Goal: Book appointment/travel/reservation

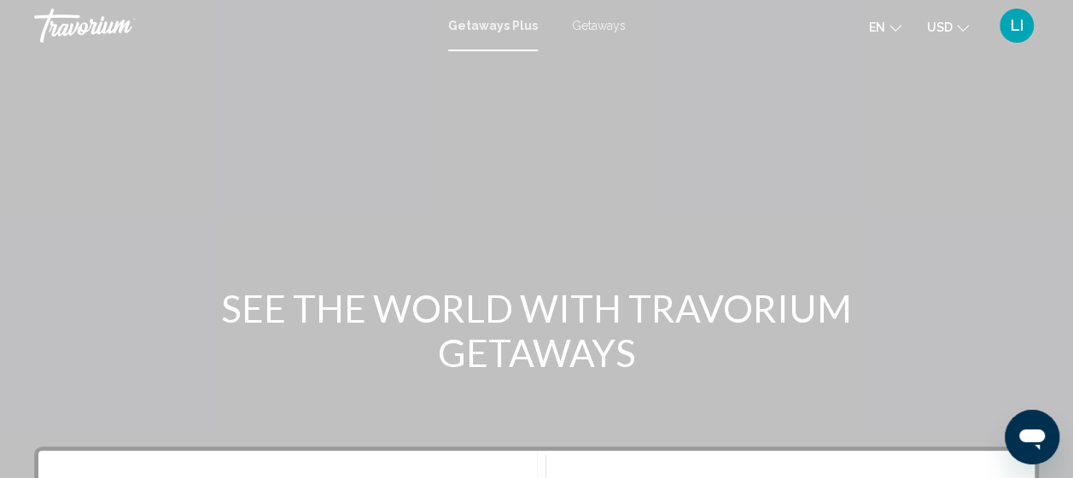
click at [503, 22] on span "Getaways Plus" at bounding box center [493, 26] width 90 height 14
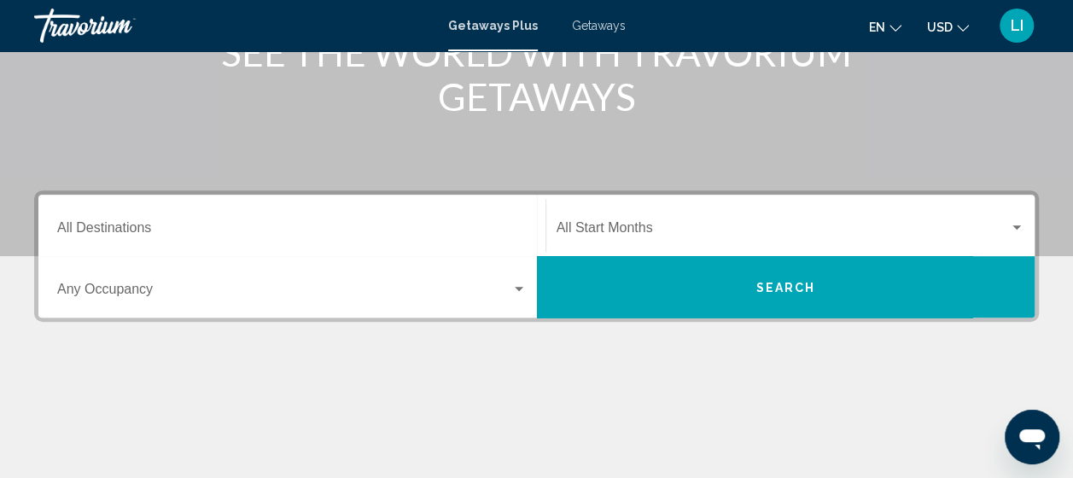
click at [107, 218] on div "Destination All Destinations" at bounding box center [291, 226] width 469 height 54
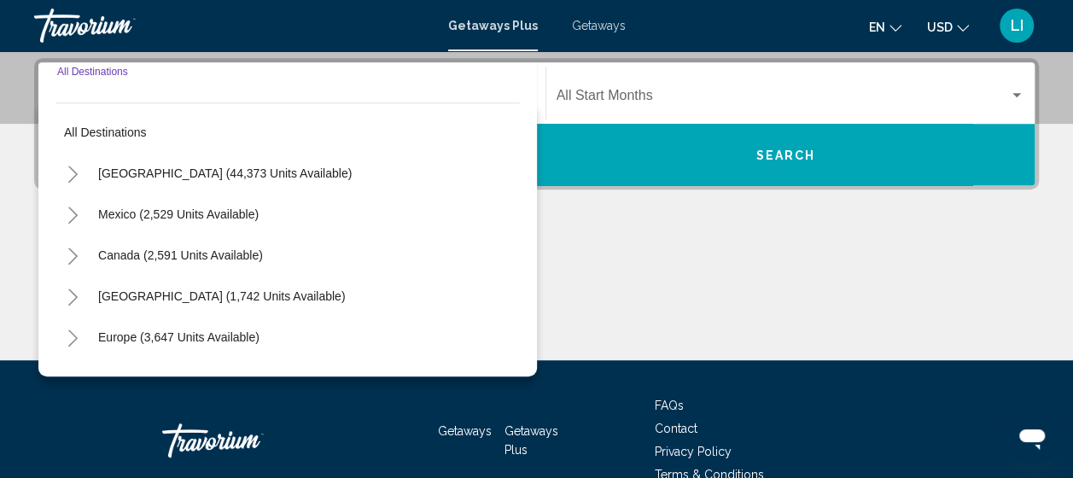
scroll to position [391, 0]
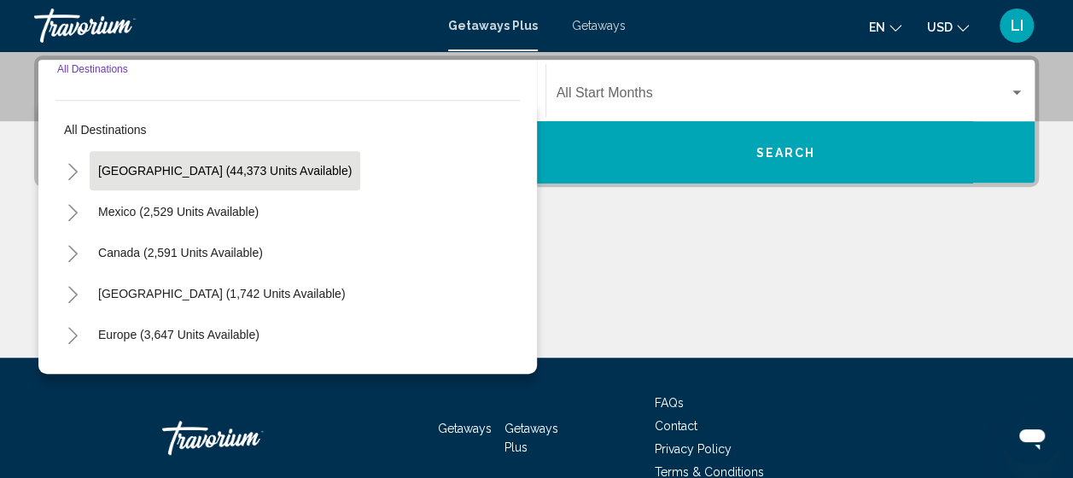
click at [114, 184] on button "[GEOGRAPHIC_DATA] (44,373 units available)" at bounding box center [225, 170] width 270 height 39
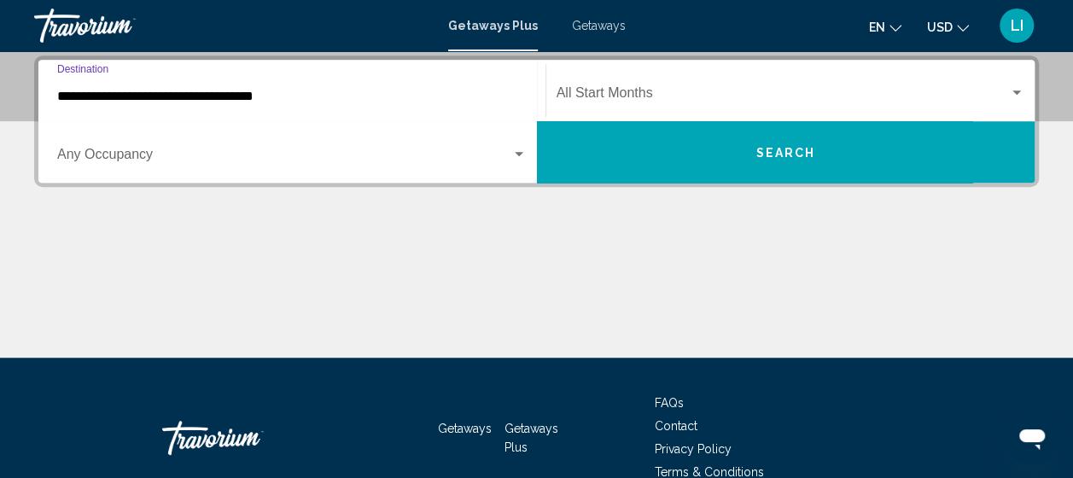
click at [184, 97] on input "**********" at bounding box center [291, 96] width 469 height 15
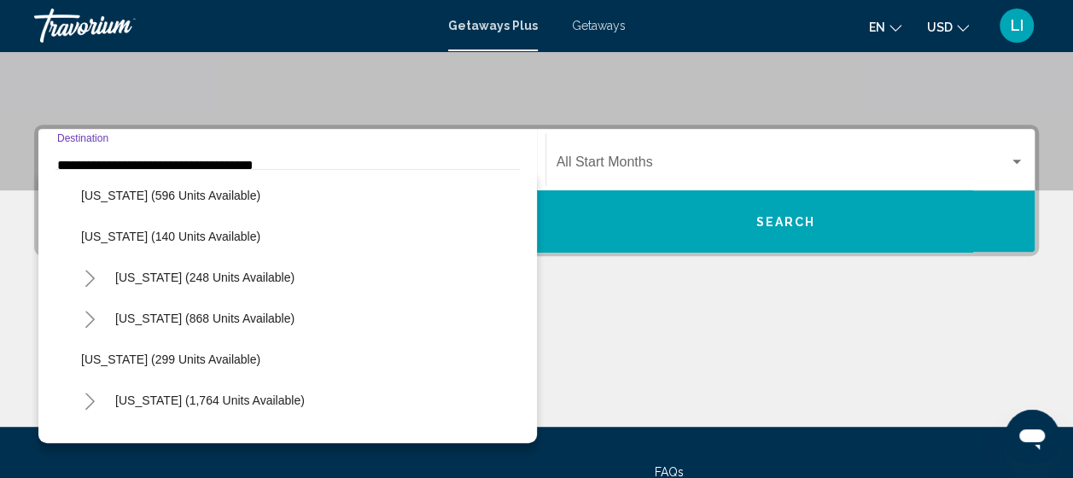
scroll to position [1024, 0]
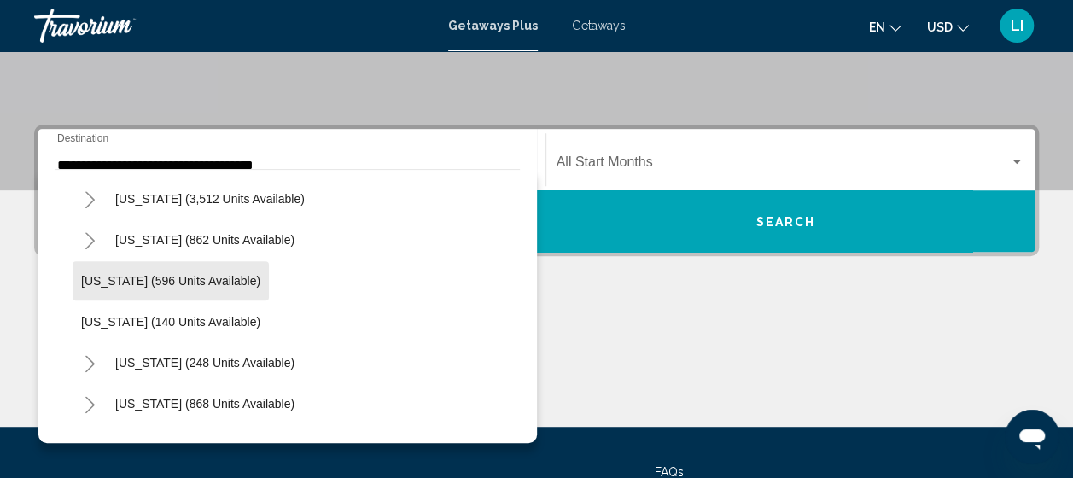
click at [208, 274] on span "[US_STATE] (596 units available)" at bounding box center [170, 281] width 179 height 14
type input "**********"
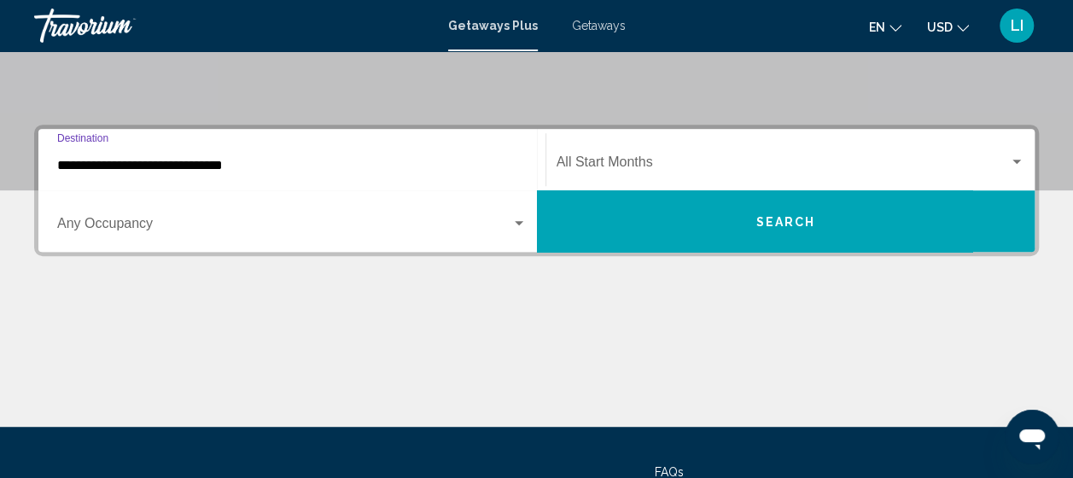
scroll to position [391, 0]
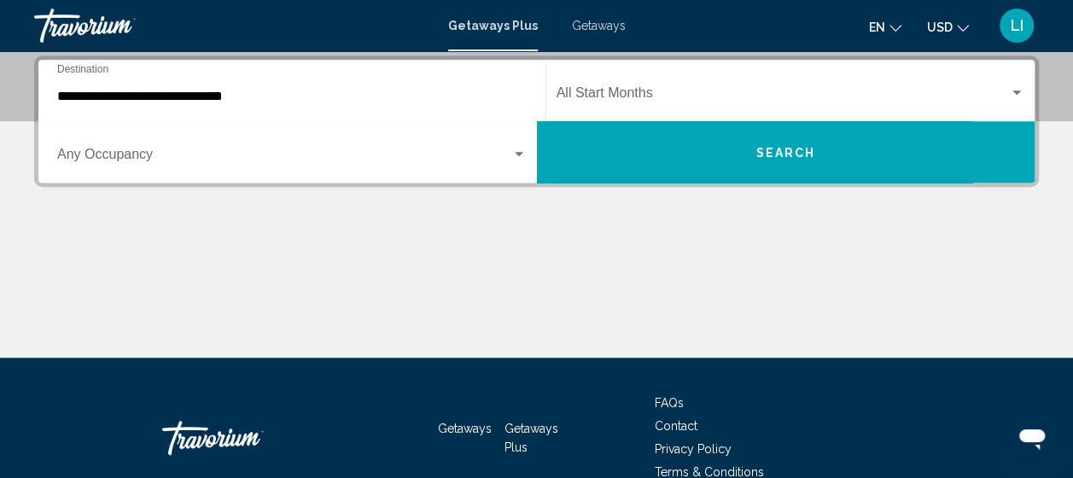
click at [72, 166] on div "Occupancy Any Occupancy" at bounding box center [291, 152] width 469 height 54
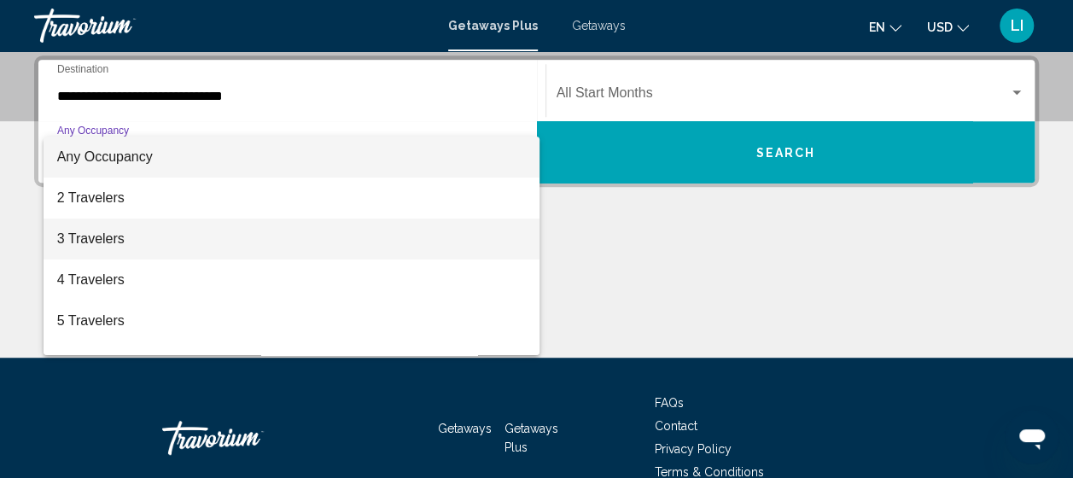
click at [68, 235] on span "3 Travelers" at bounding box center [291, 238] width 469 height 41
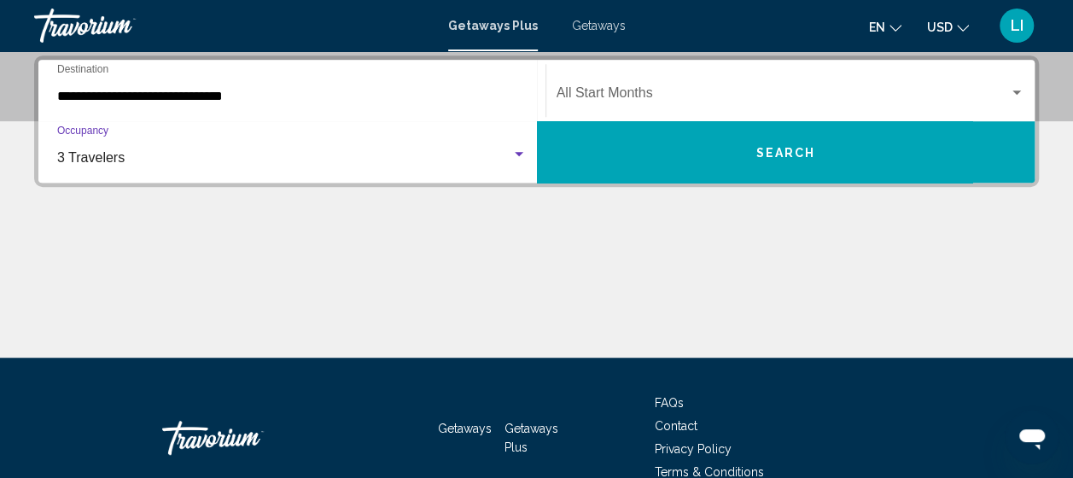
click at [575, 97] on span "Search widget" at bounding box center [782, 96] width 453 height 15
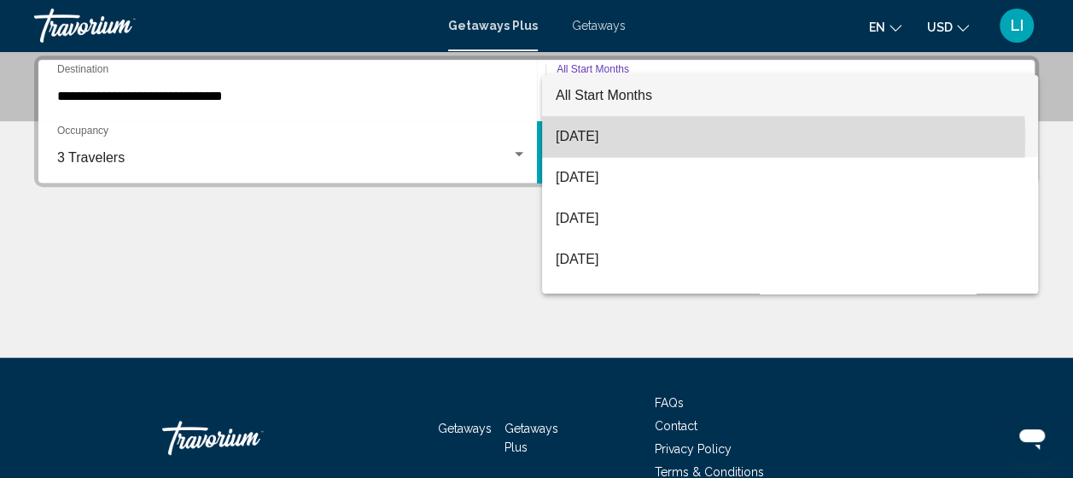
click at [570, 141] on span "[DATE]" at bounding box center [789, 136] width 468 height 41
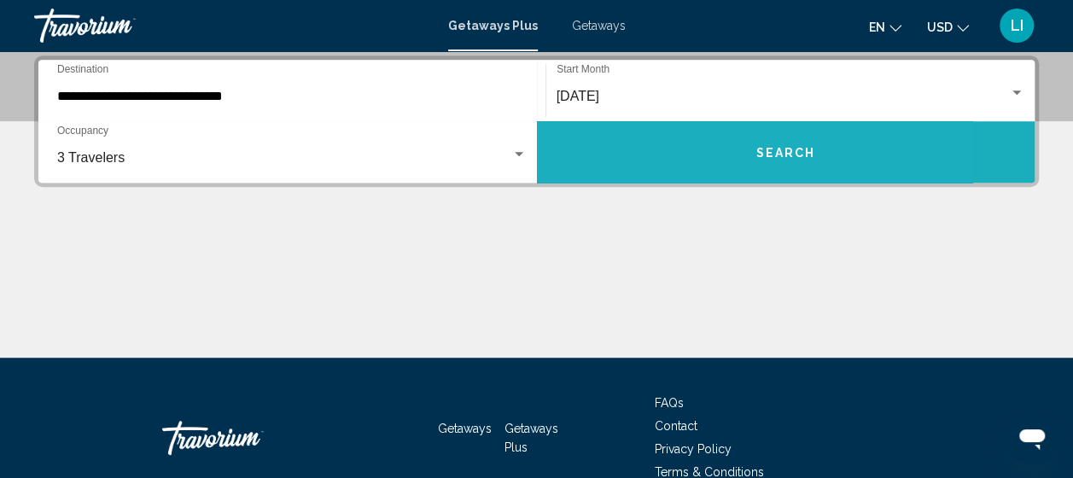
click at [570, 141] on button "Search" at bounding box center [786, 151] width 498 height 61
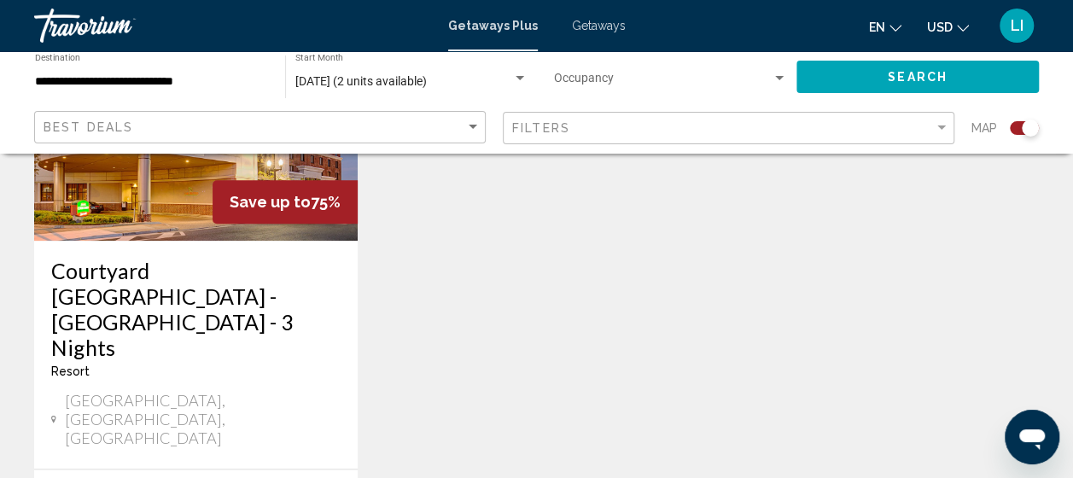
scroll to position [853, 0]
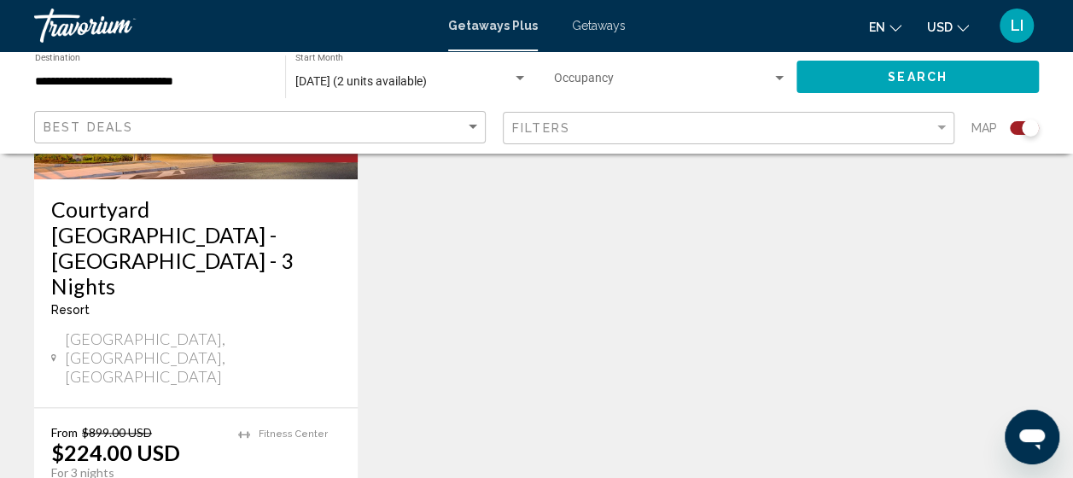
click at [125, 230] on h3 "Courtyard [GEOGRAPHIC_DATA] - [GEOGRAPHIC_DATA] - 3 Nights" at bounding box center [195, 247] width 289 height 102
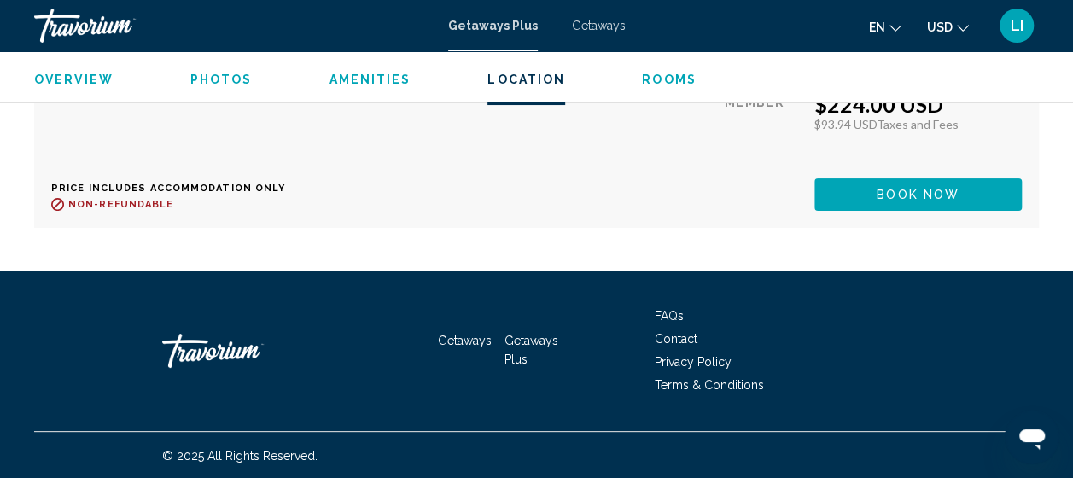
scroll to position [3025, 0]
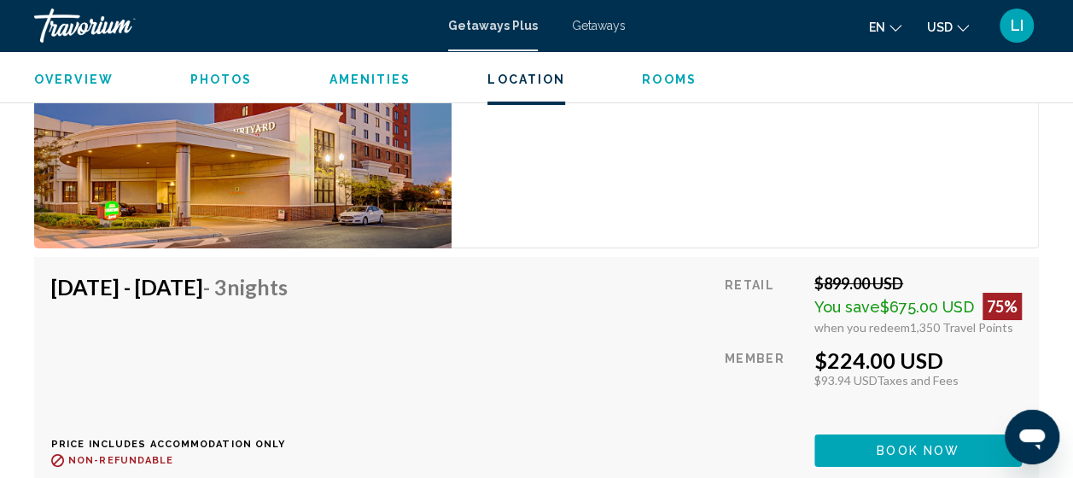
click at [607, 29] on span "Getaways" at bounding box center [599, 26] width 54 height 14
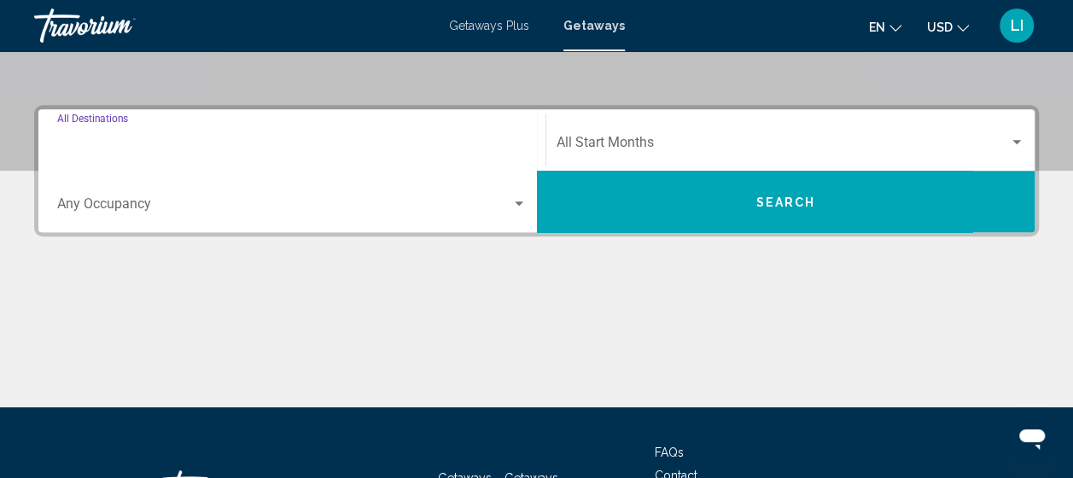
click at [143, 140] on input "Destination All Destinations" at bounding box center [291, 145] width 469 height 15
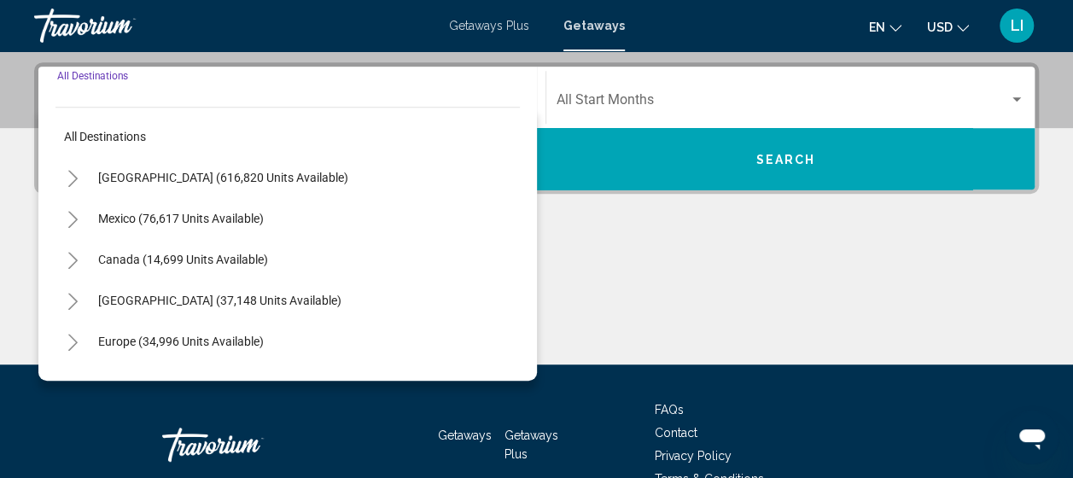
scroll to position [391, 0]
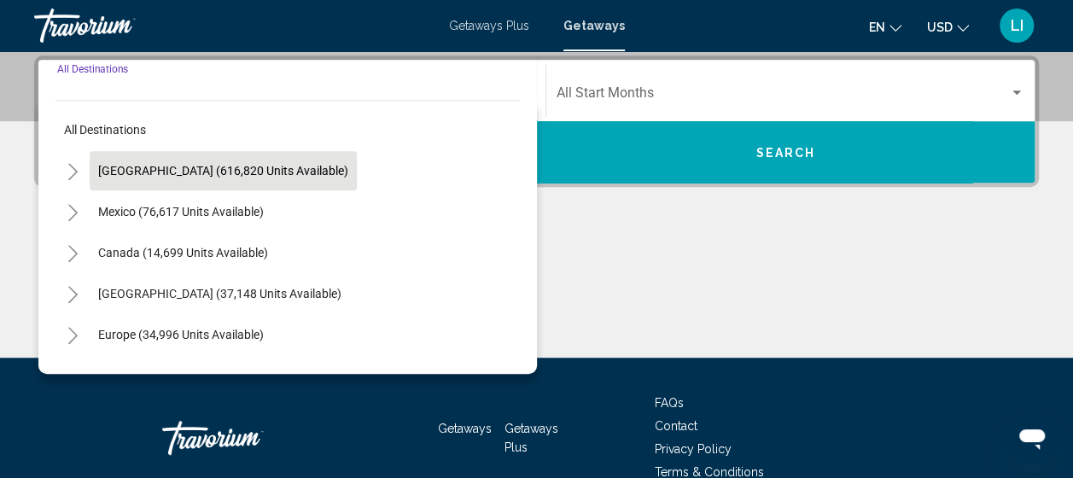
click at [143, 159] on button "[GEOGRAPHIC_DATA] (616,820 units available)" at bounding box center [223, 170] width 267 height 39
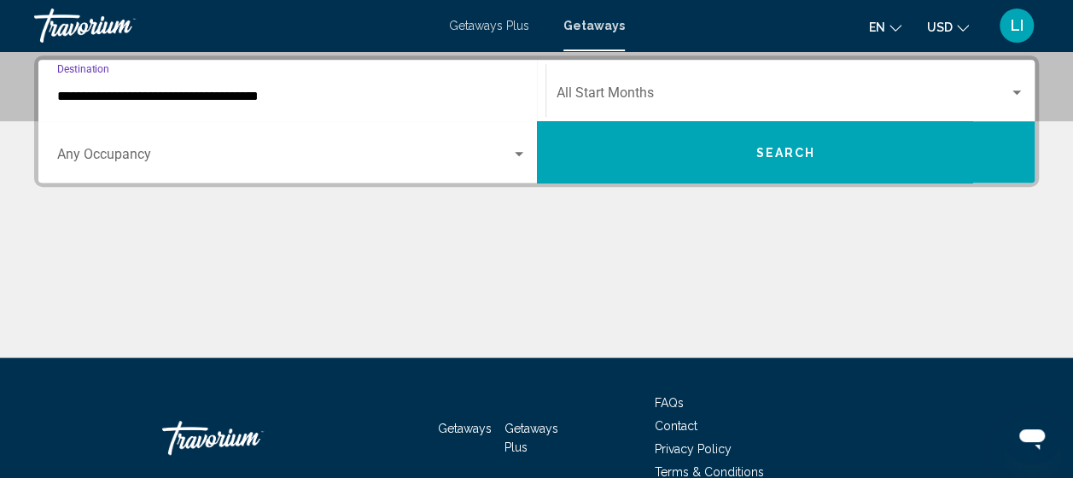
click at [177, 108] on div "**********" at bounding box center [291, 91] width 469 height 54
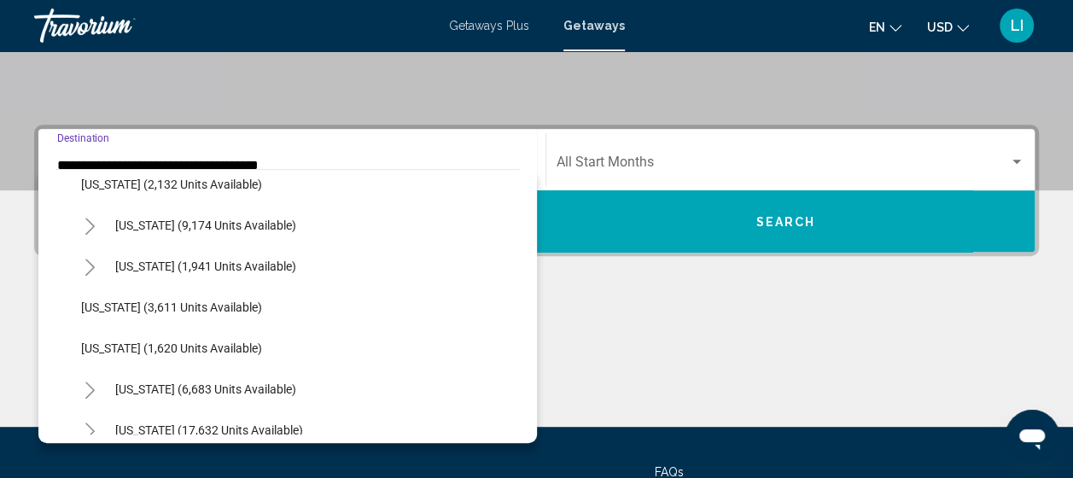
scroll to position [1024, 0]
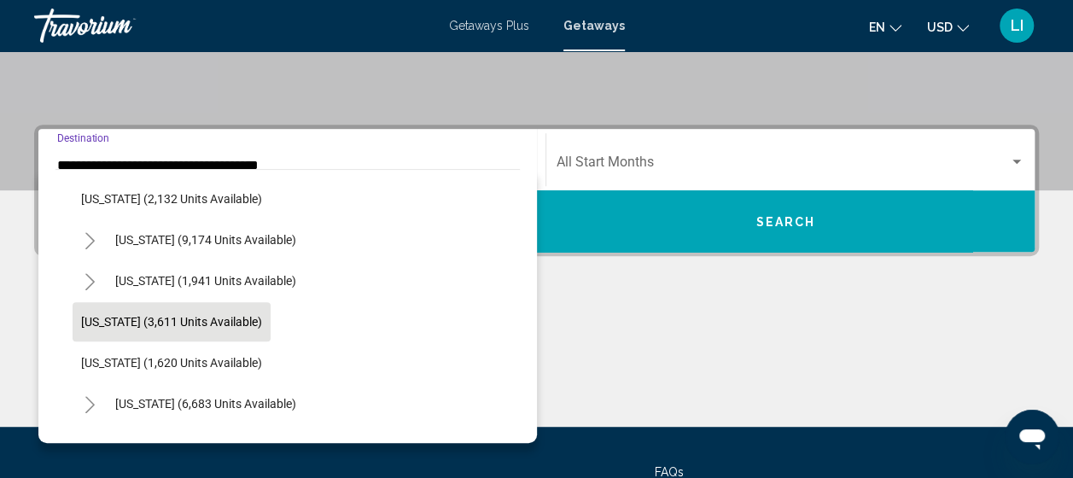
click at [212, 317] on span "[US_STATE] (3,611 units available)" at bounding box center [171, 322] width 181 height 14
type input "**********"
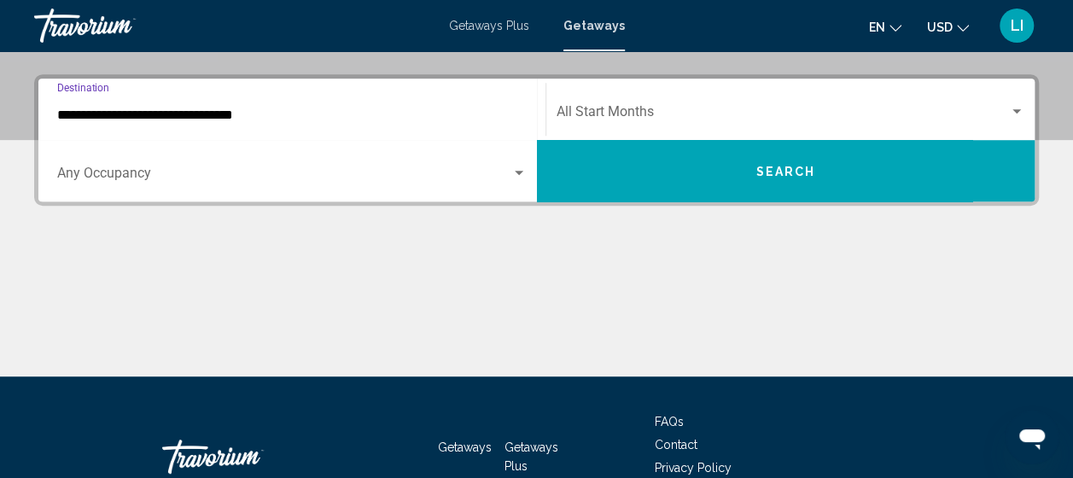
scroll to position [391, 0]
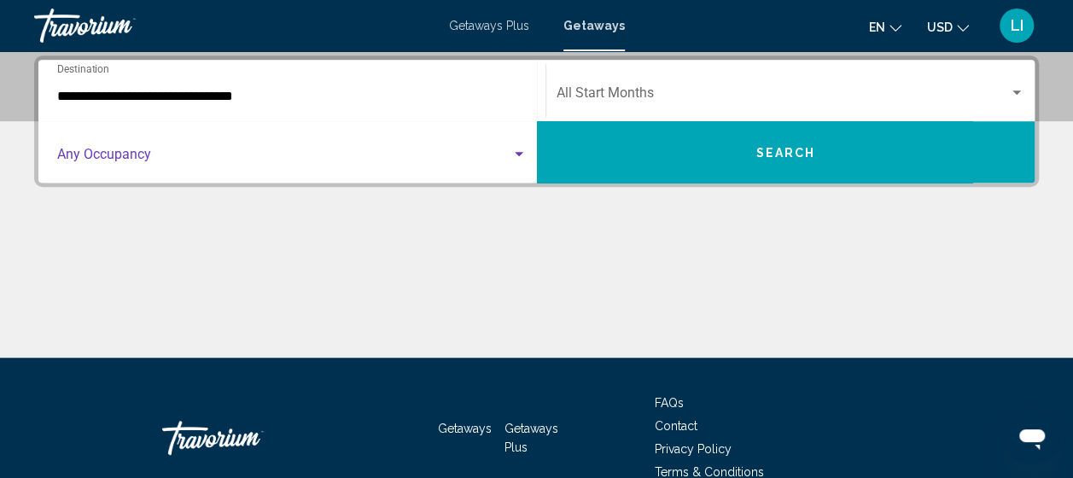
click at [84, 159] on span "Search widget" at bounding box center [284, 157] width 454 height 15
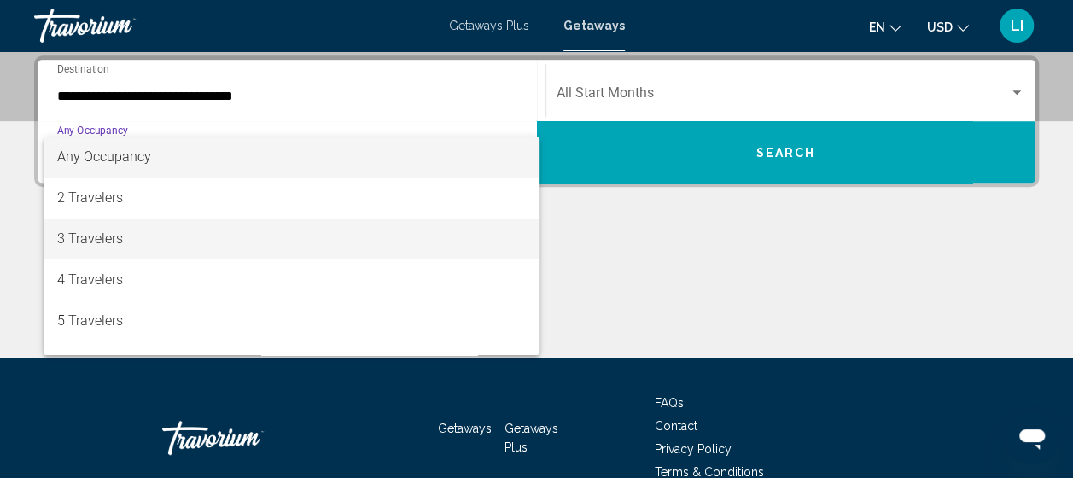
click at [74, 230] on span "3 Travelers" at bounding box center [291, 238] width 469 height 41
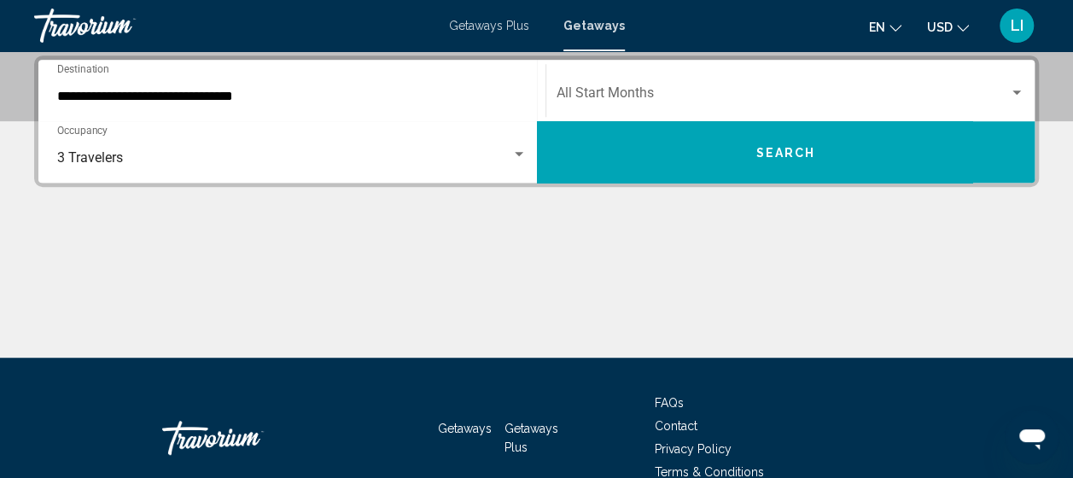
click at [585, 104] on div "Start Month All Start Months" at bounding box center [790, 91] width 468 height 54
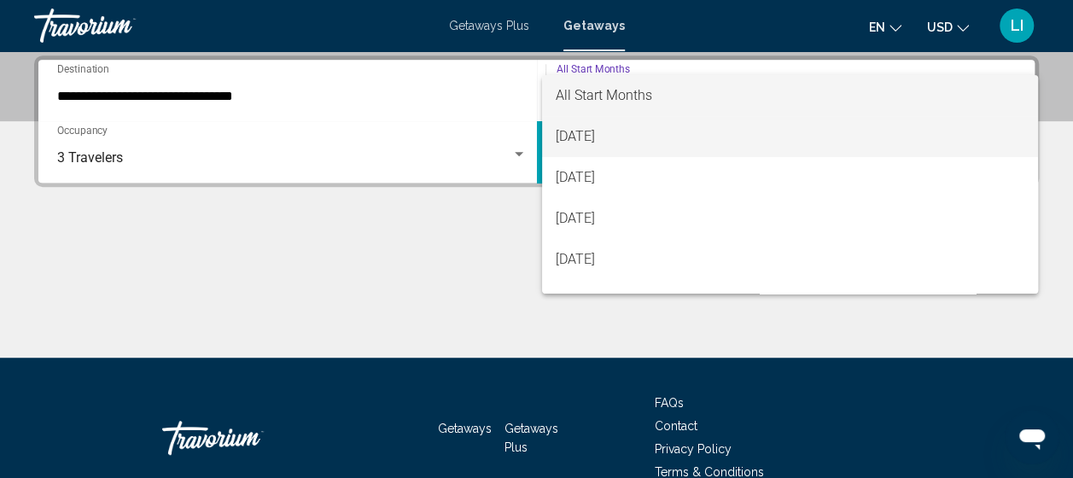
click at [578, 151] on span "[DATE]" at bounding box center [789, 136] width 468 height 41
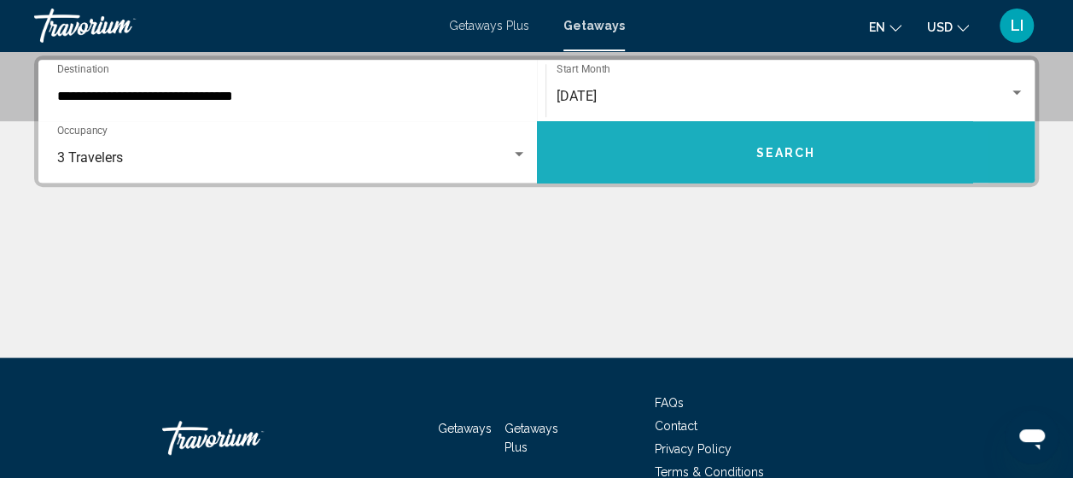
click at [578, 151] on button "Search" at bounding box center [786, 151] width 498 height 61
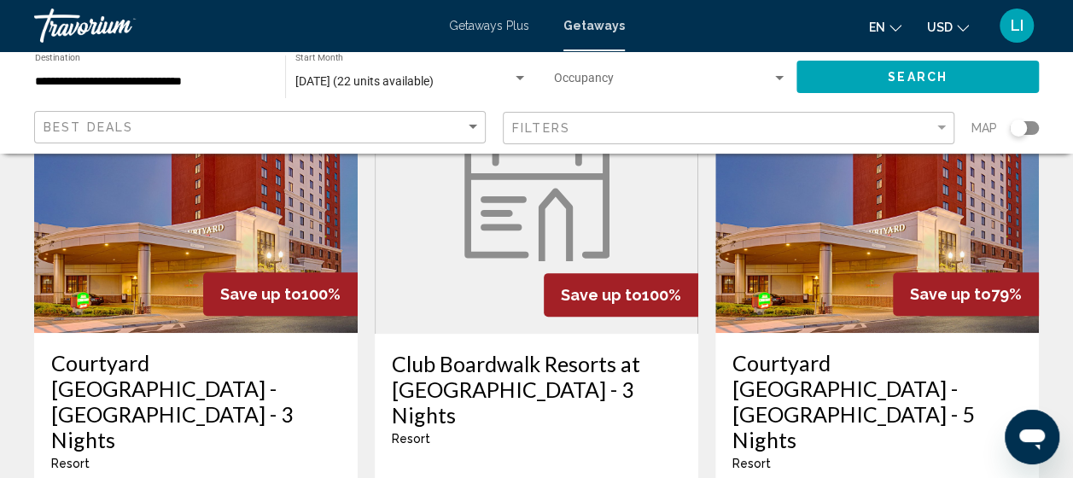
scroll to position [256, 0]
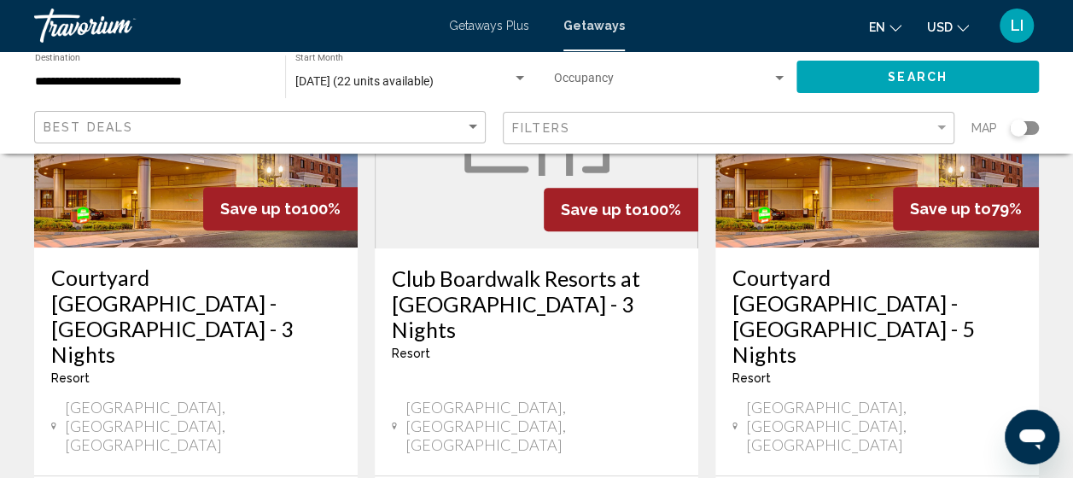
click at [514, 312] on h3 "Club Boardwalk Resorts at [GEOGRAPHIC_DATA] - 3 Nights" at bounding box center [536, 303] width 289 height 77
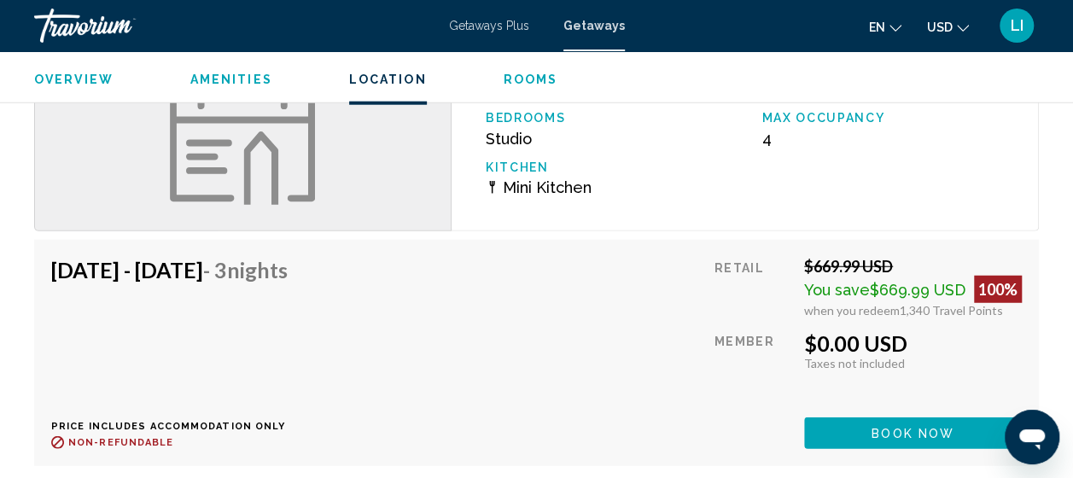
scroll to position [2218, 0]
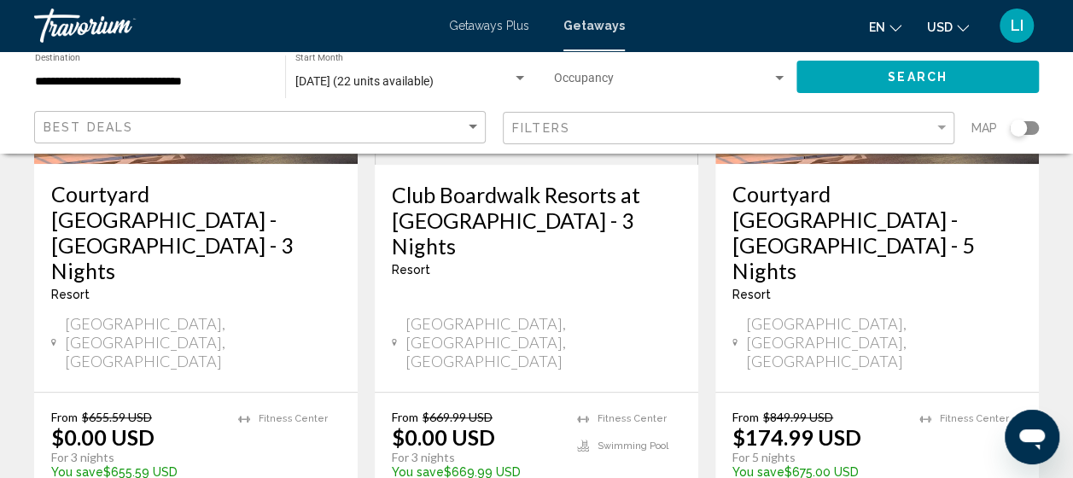
scroll to position [341, 0]
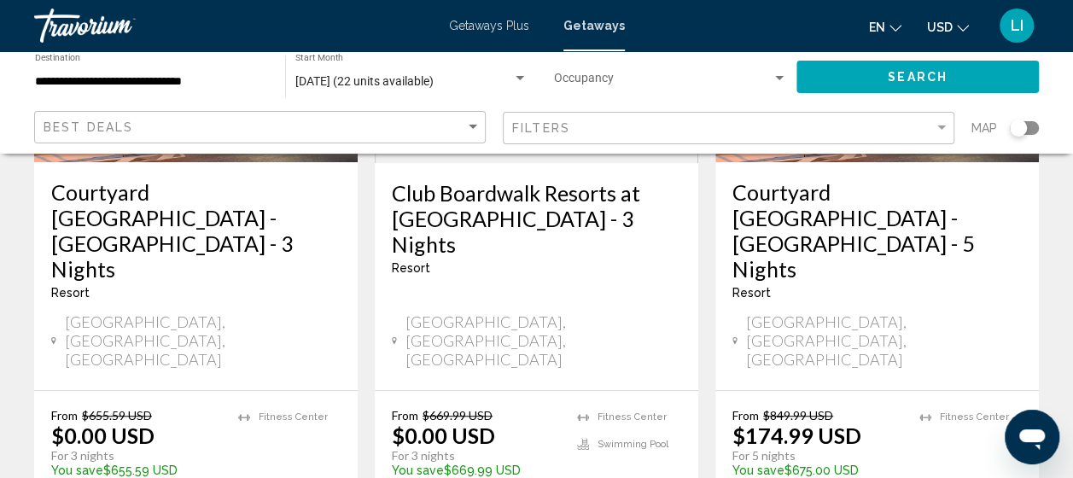
click at [84, 223] on h3 "Courtyard [GEOGRAPHIC_DATA] - [GEOGRAPHIC_DATA] - 3 Nights" at bounding box center [195, 230] width 289 height 102
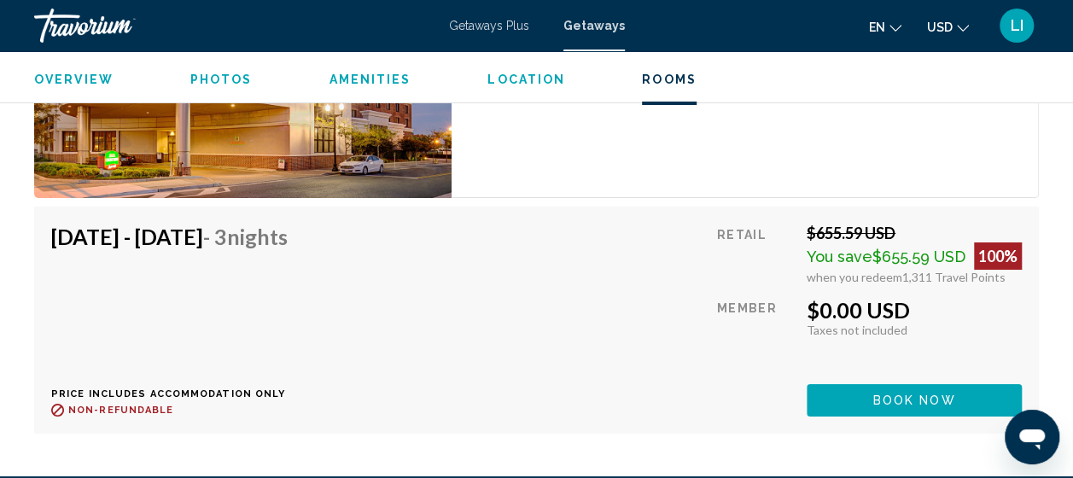
scroll to position [3119, 0]
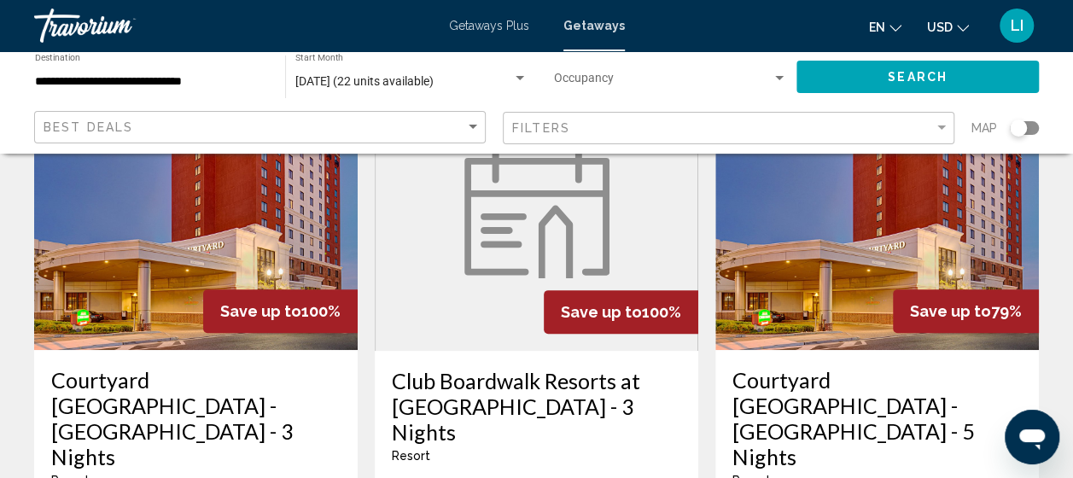
scroll to position [256, 0]
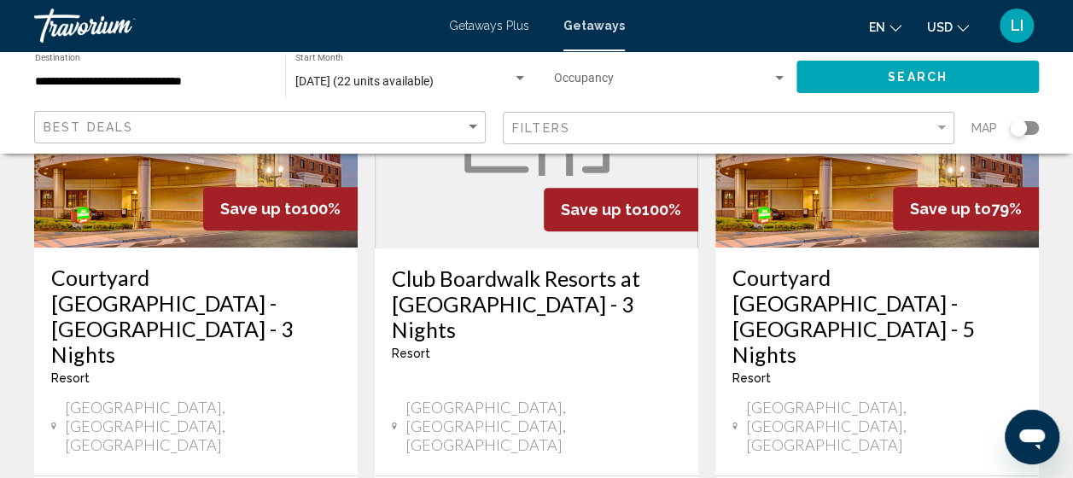
click at [906, 295] on h3 "Courtyard [GEOGRAPHIC_DATA] - [GEOGRAPHIC_DATA] - 5 Nights" at bounding box center [876, 316] width 289 height 102
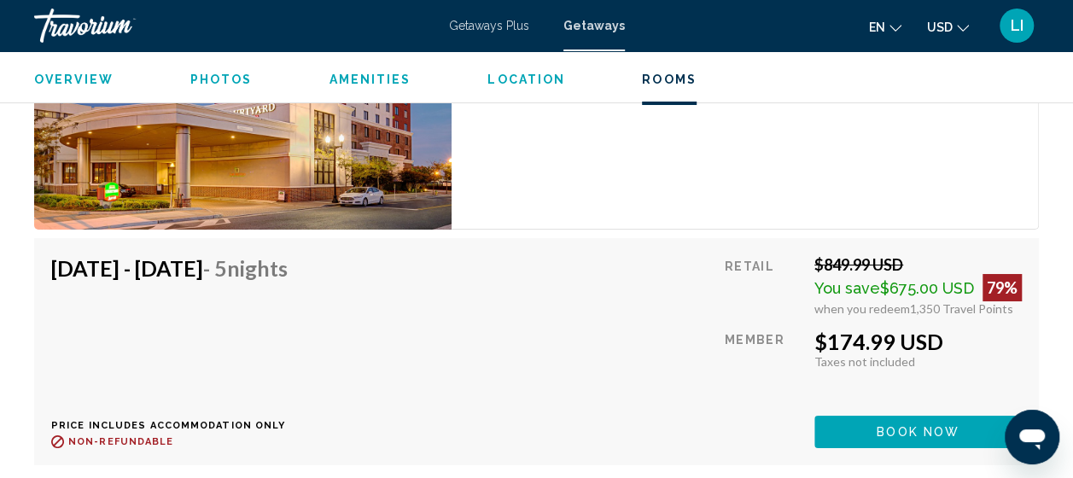
scroll to position [3119, 0]
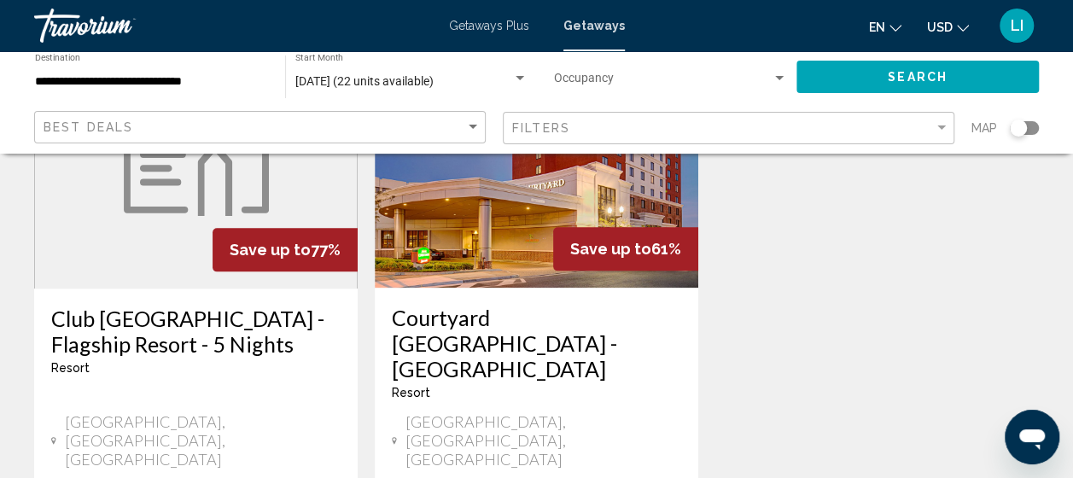
scroll to position [939, 0]
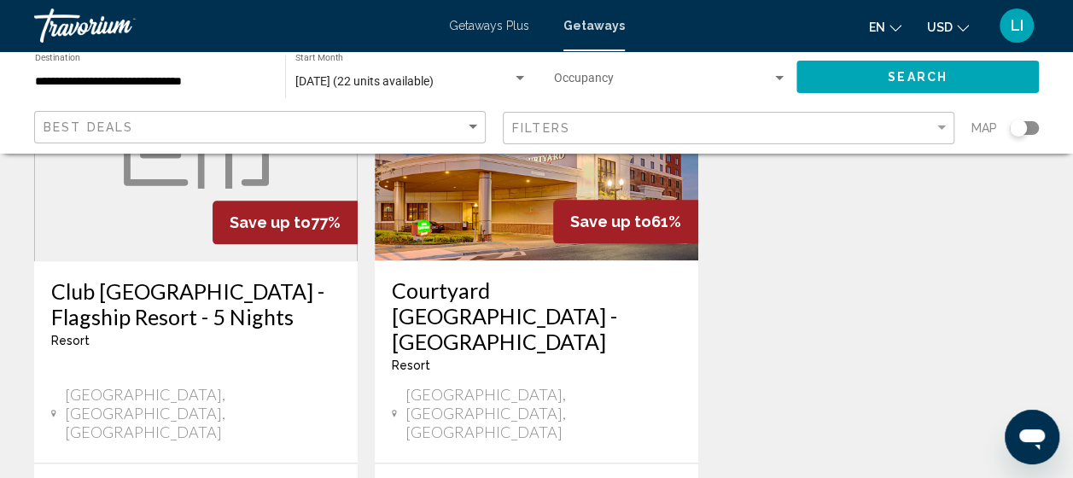
click at [201, 278] on h3 "Club [GEOGRAPHIC_DATA] - Flagship Resort - 5 Nights" at bounding box center [195, 303] width 289 height 51
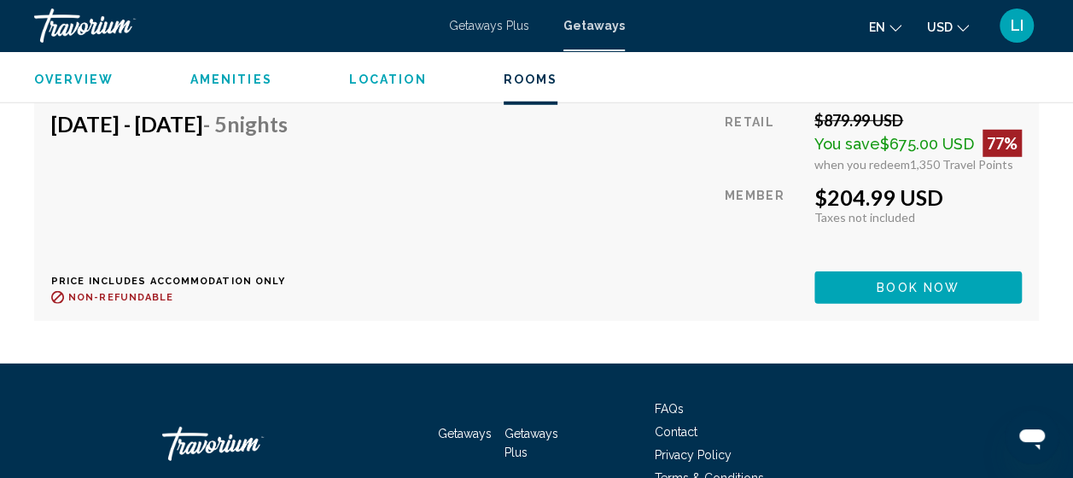
scroll to position [1869, 0]
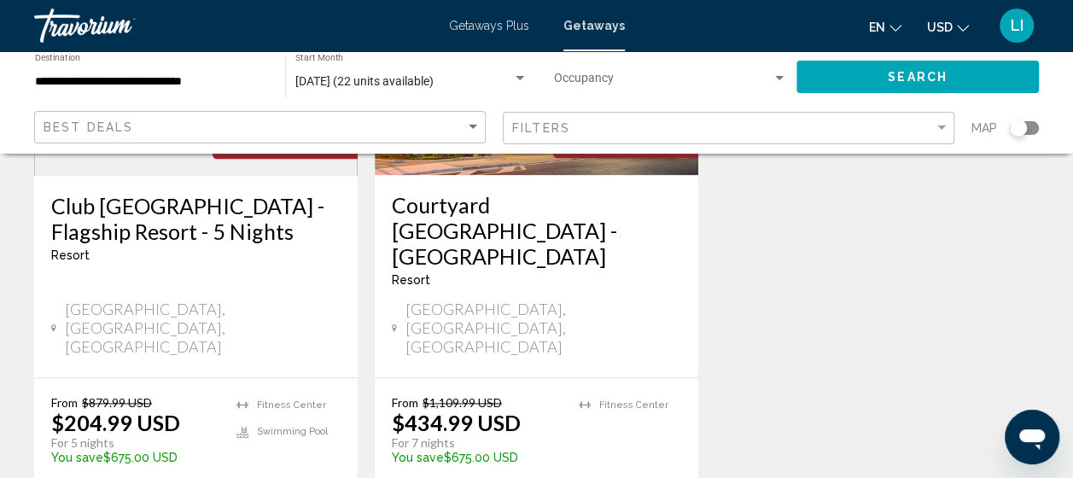
scroll to position [853, 0]
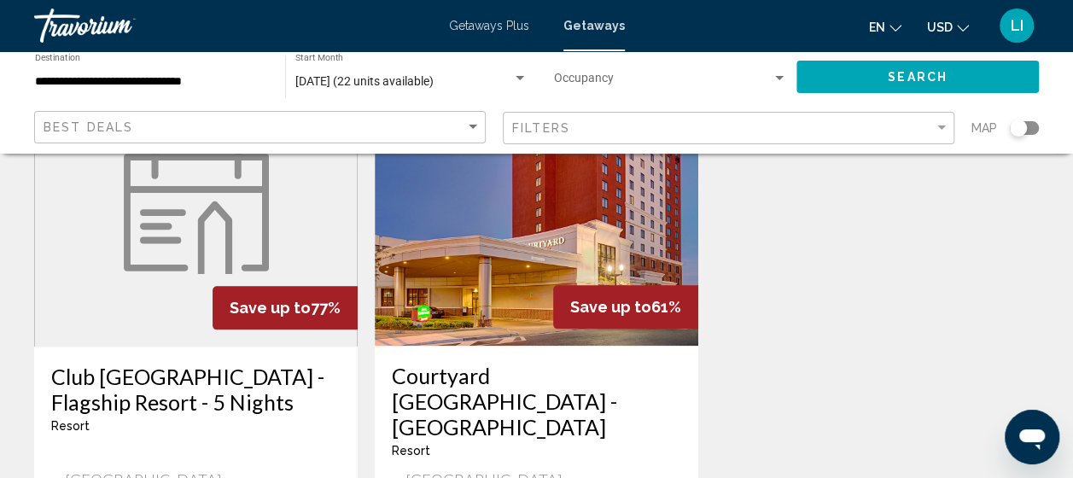
click at [428, 363] on h3 "Courtyard [GEOGRAPHIC_DATA] - [GEOGRAPHIC_DATA]" at bounding box center [536, 401] width 289 height 77
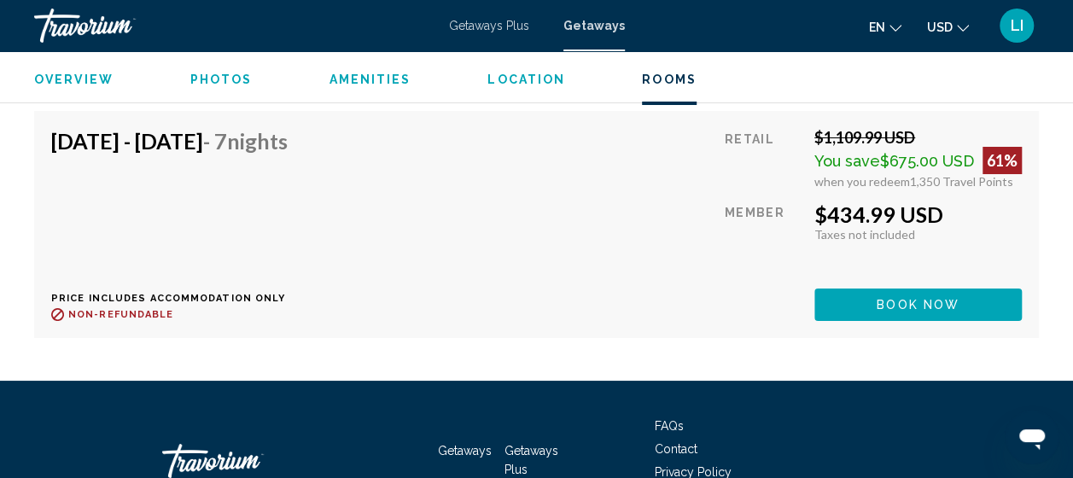
scroll to position [3204, 0]
